Goal: Use online tool/utility: Utilize a website feature to perform a specific function

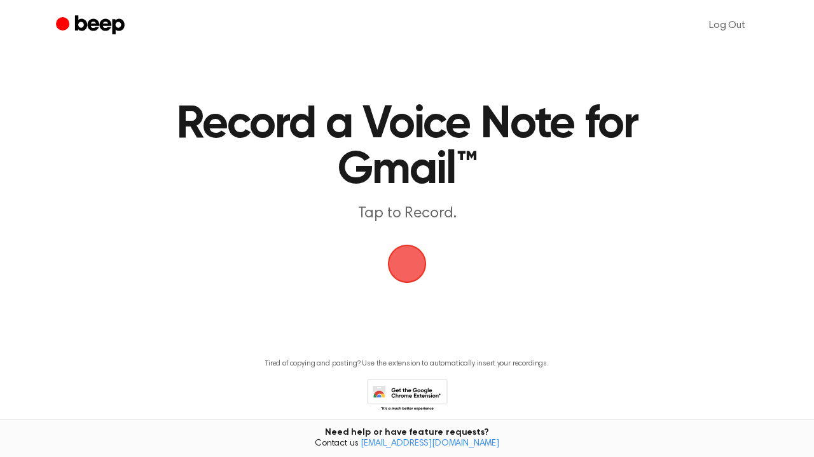
click at [376, 268] on main "Record a Voice Note for Gmail™ Tap to Record. Tired of copying and pasting? Use…" at bounding box center [407, 225] width 814 height 450
click at [406, 272] on span "button" at bounding box center [406, 263] width 71 height 71
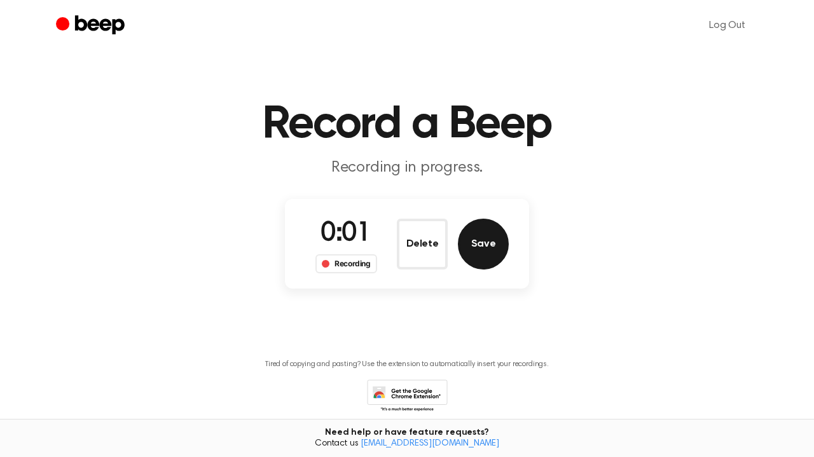
click at [476, 256] on button "Save" at bounding box center [483, 244] width 51 height 51
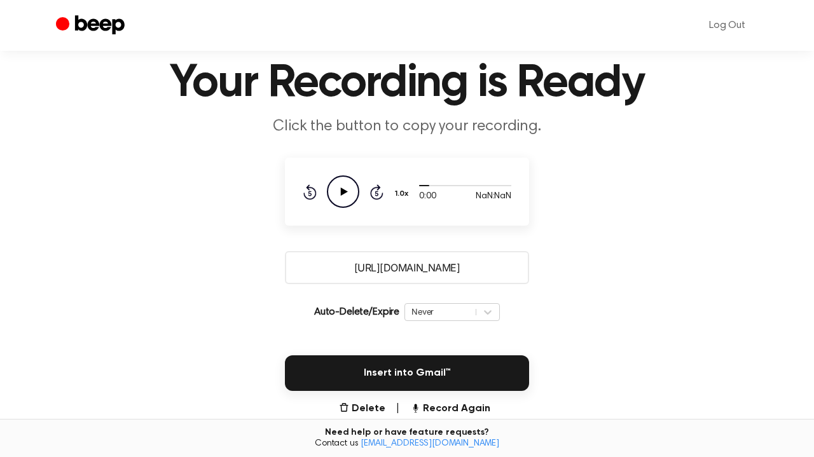
scroll to position [49, 0]
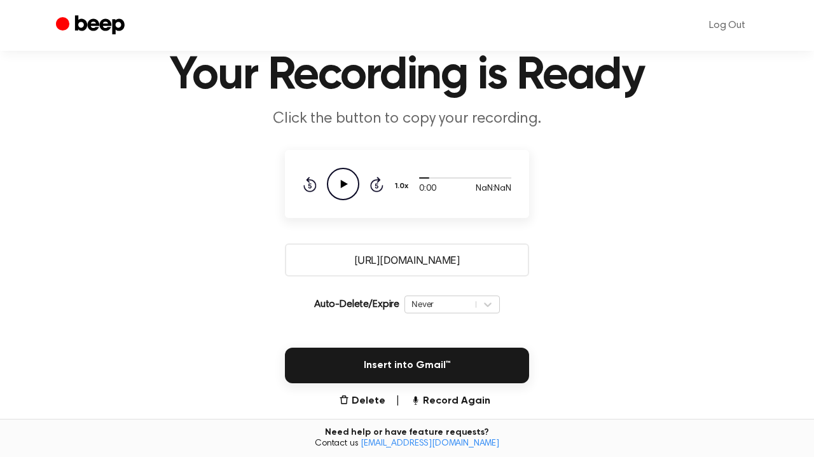
click at [343, 181] on icon "Play Audio" at bounding box center [343, 184] width 32 height 32
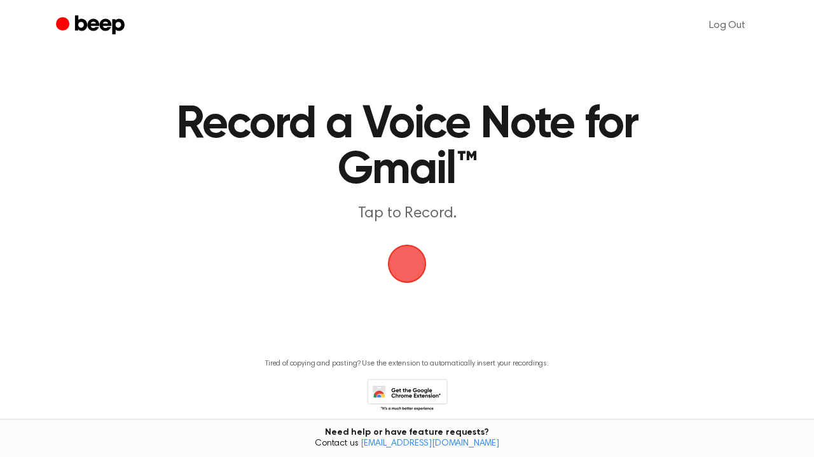
click at [410, 268] on span "button" at bounding box center [406, 263] width 43 height 43
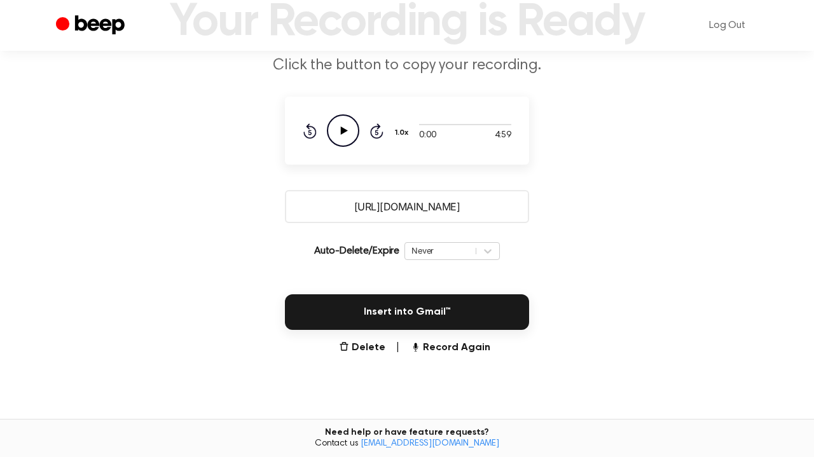
scroll to position [129, 0]
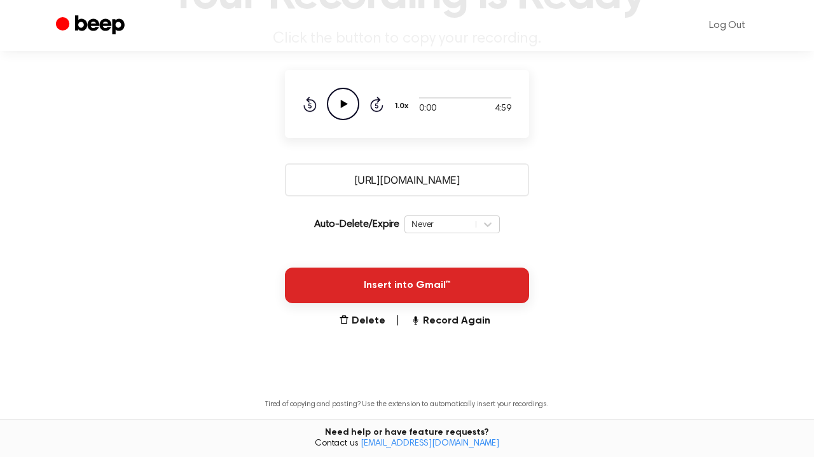
click at [427, 279] on button "Insert into Gmail™" at bounding box center [407, 286] width 244 height 36
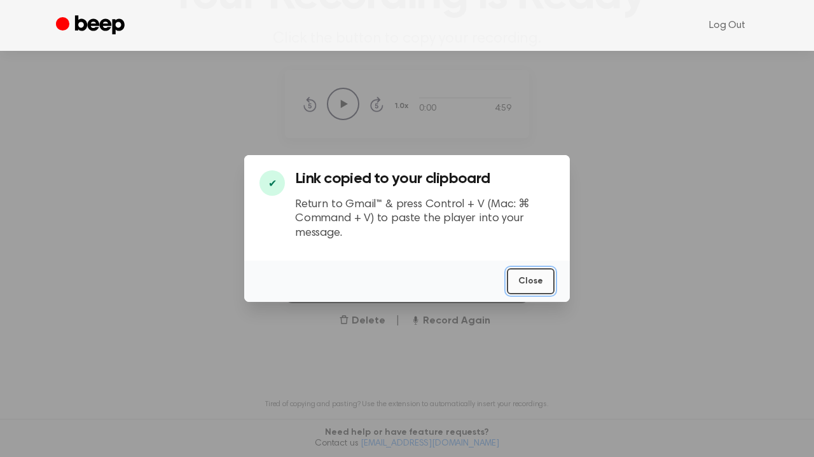
click at [541, 282] on button "Close" at bounding box center [531, 281] width 48 height 26
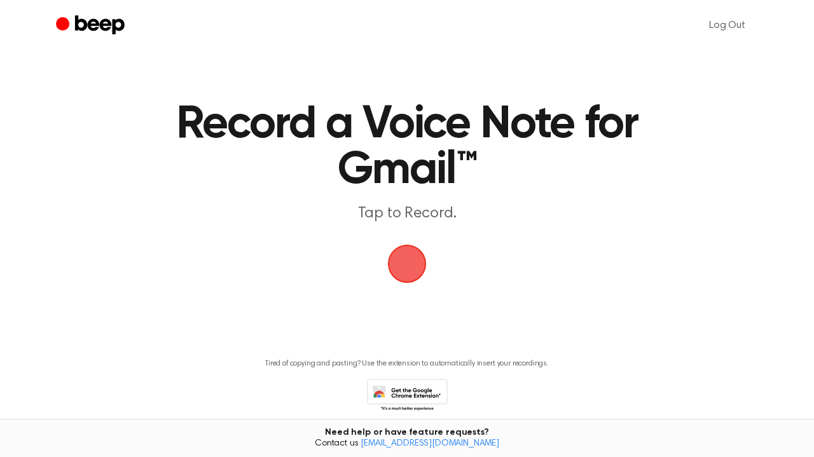
click at [412, 273] on span "button" at bounding box center [407, 264] width 39 height 39
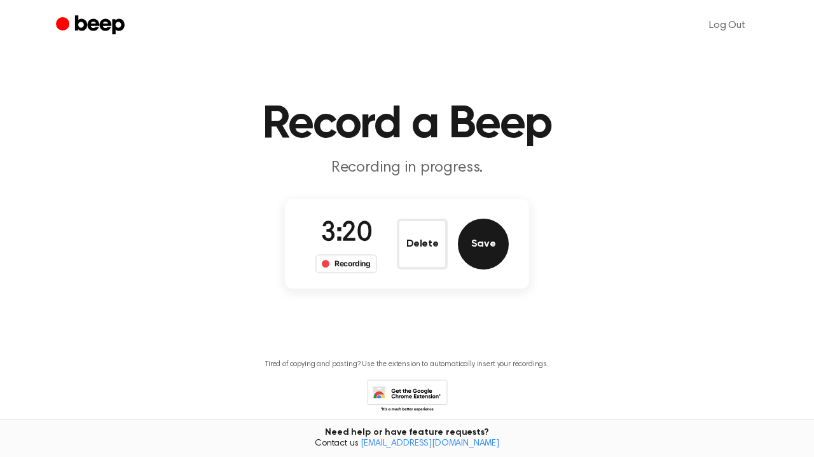
click at [465, 255] on button "Save" at bounding box center [483, 244] width 51 height 51
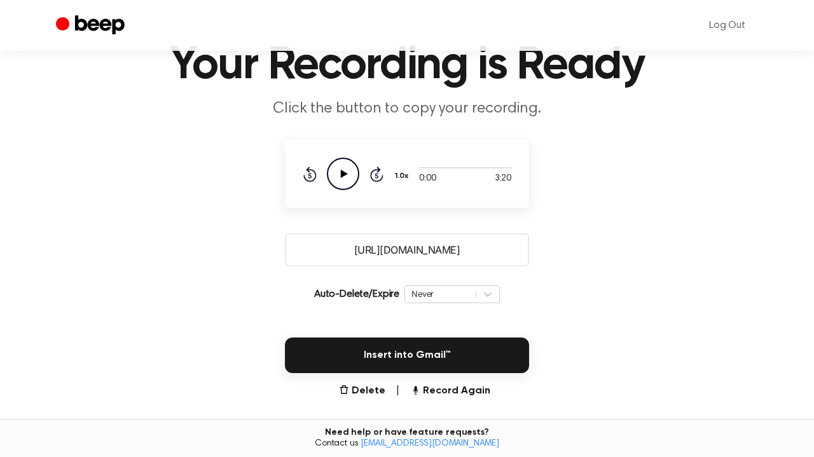
scroll to position [78, 0]
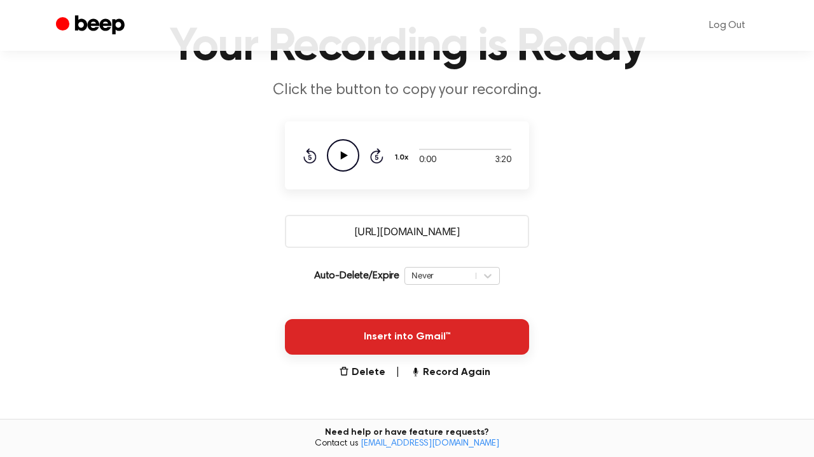
click at [422, 342] on button "Insert into Gmail™" at bounding box center [407, 337] width 244 height 36
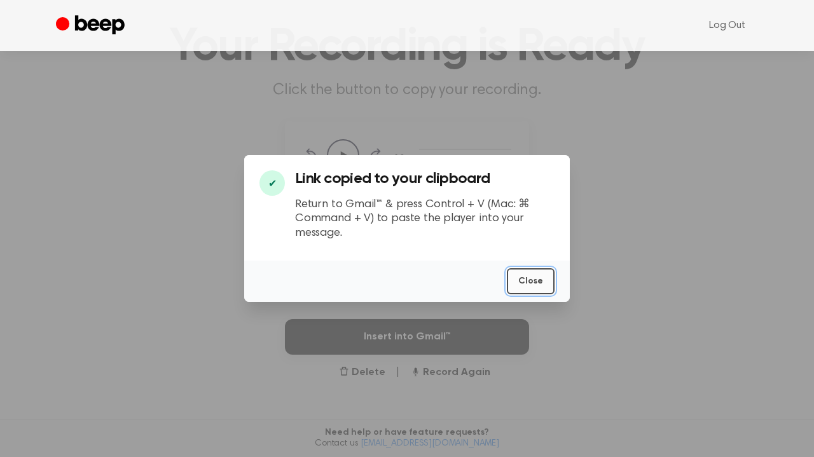
click at [528, 275] on button "Close" at bounding box center [531, 281] width 48 height 26
